Goal: Find specific page/section: Find specific page/section

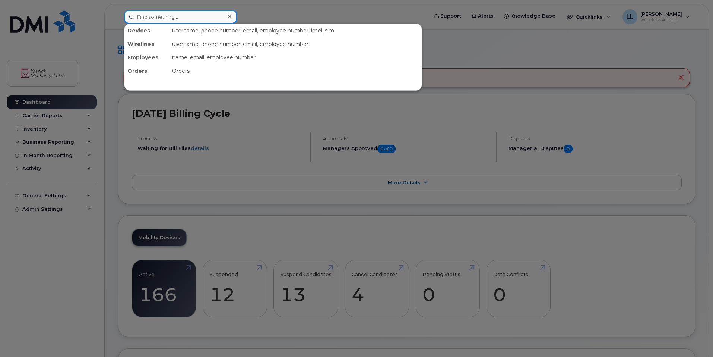
click at [147, 20] on input at bounding box center [180, 16] width 113 height 13
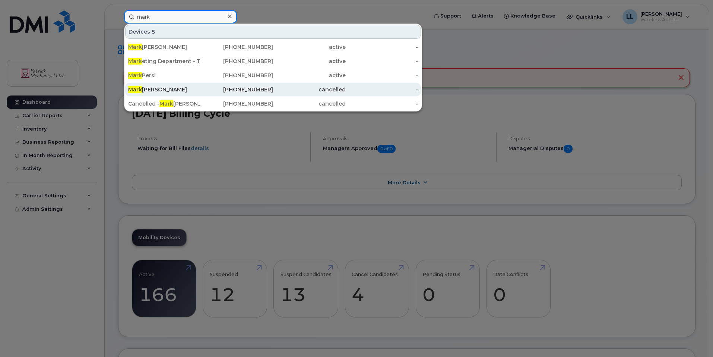
type input "mark"
click at [180, 91] on div "[PERSON_NAME]" at bounding box center [164, 89] width 73 height 7
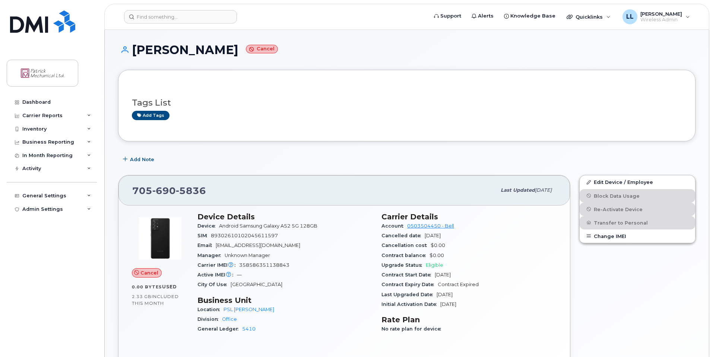
click at [307, 47] on h1 "Mark Tammi Cancel" at bounding box center [407, 49] width 578 height 13
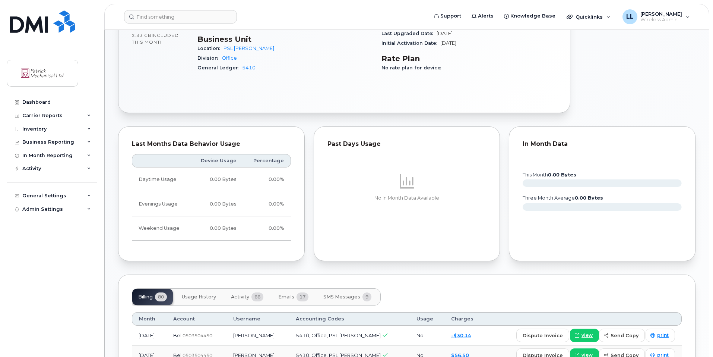
scroll to position [373, 0]
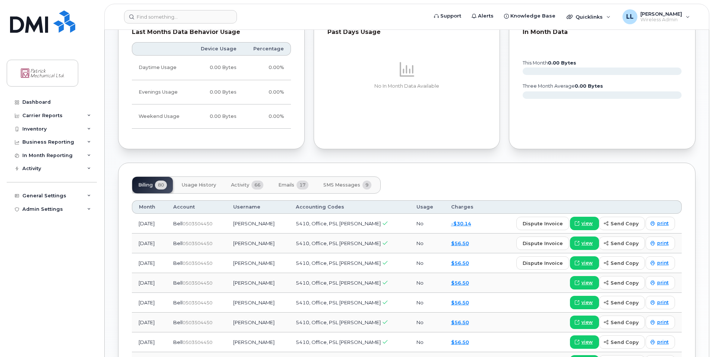
click at [243, 189] on button "Activity 66" at bounding box center [247, 185] width 44 height 16
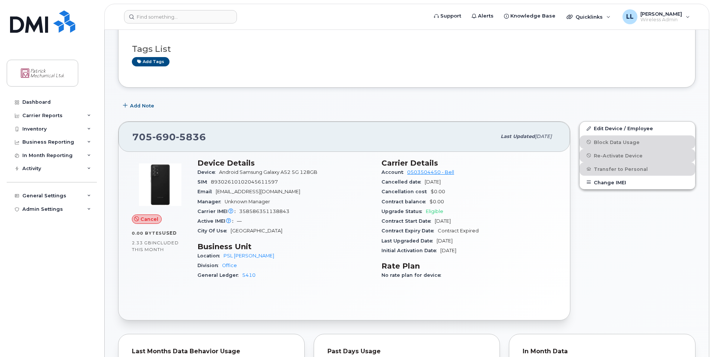
scroll to position [0, 0]
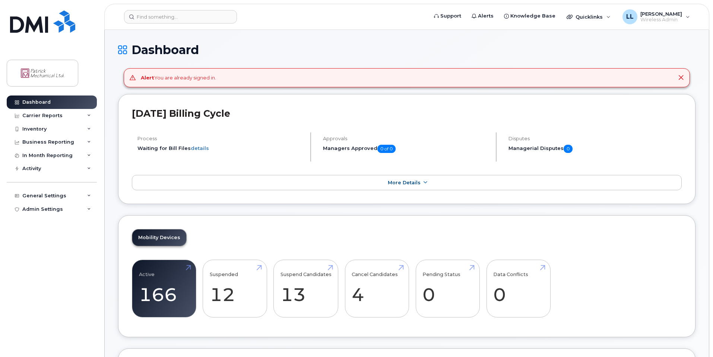
click at [187, 24] on header "Support Alerts Knowledge Base Quicklinks Suspend / Cancel Device Change SIM Car…" at bounding box center [406, 17] width 605 height 26
click at [187, 21] on input at bounding box center [180, 16] width 113 height 13
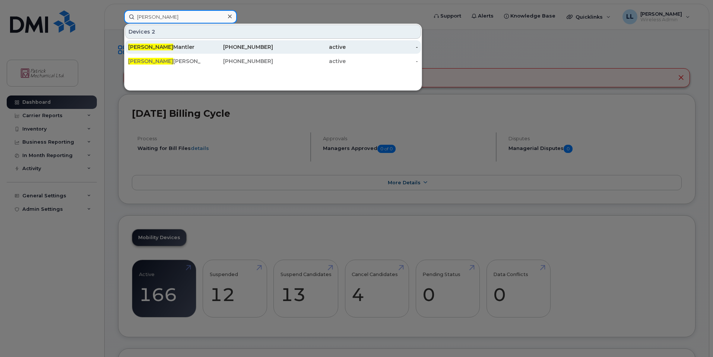
type input "greg"
click at [167, 48] on div "Greg Mantler" at bounding box center [164, 46] width 73 height 7
